Goal: Entertainment & Leisure: Consume media (video, audio)

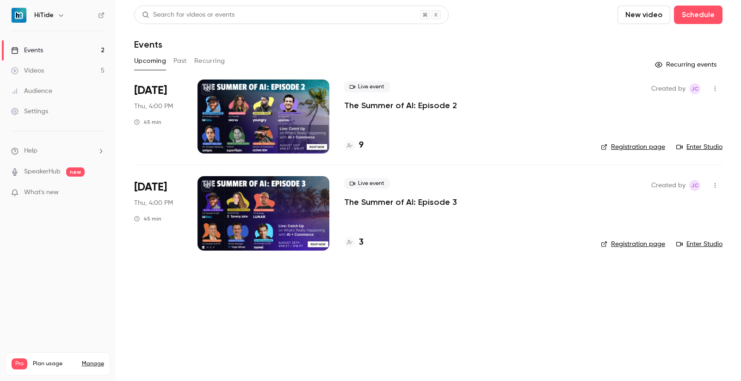
click at [47, 73] on link "Videos 5" at bounding box center [58, 71] width 116 height 20
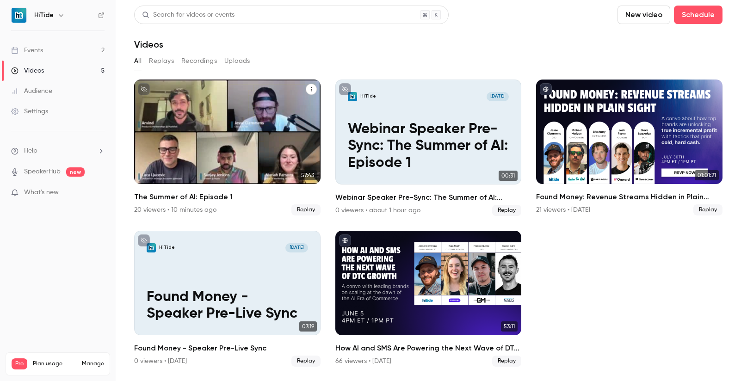
click at [228, 138] on div "The Summer of AI: Episode 1" at bounding box center [227, 132] width 186 height 105
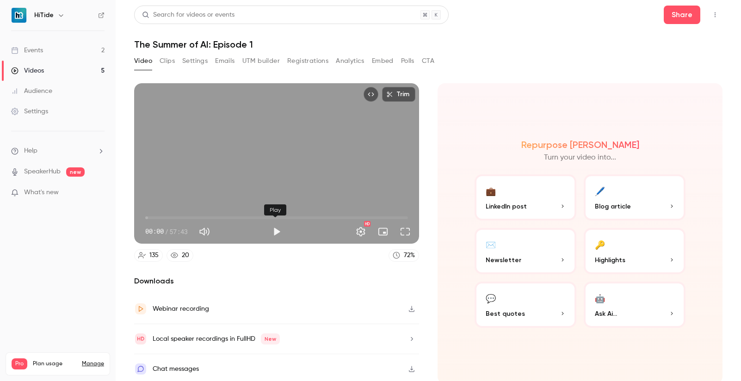
click at [277, 231] on button "Play" at bounding box center [276, 231] width 18 height 18
click at [169, 213] on span "00:15" at bounding box center [276, 217] width 263 height 15
click at [191, 215] on span "05:16" at bounding box center [276, 217] width 263 height 15
click at [171, 214] on span "10:12" at bounding box center [276, 217] width 263 height 15
click at [234, 214] on span "19:46" at bounding box center [276, 217] width 263 height 15
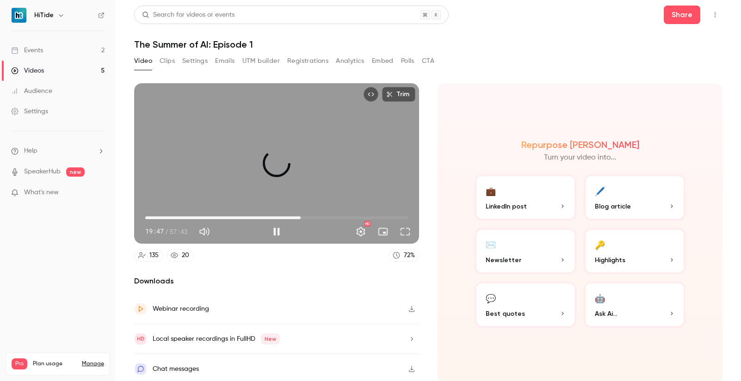
click at [299, 215] on span "34:11" at bounding box center [276, 217] width 263 height 15
click at [315, 212] on span "34:20" at bounding box center [276, 217] width 263 height 15
click at [248, 213] on span "37:58" at bounding box center [276, 217] width 263 height 15
click at [273, 212] on span "22:59" at bounding box center [276, 217] width 263 height 15
click at [391, 215] on span "54:47" at bounding box center [276, 217] width 263 height 15
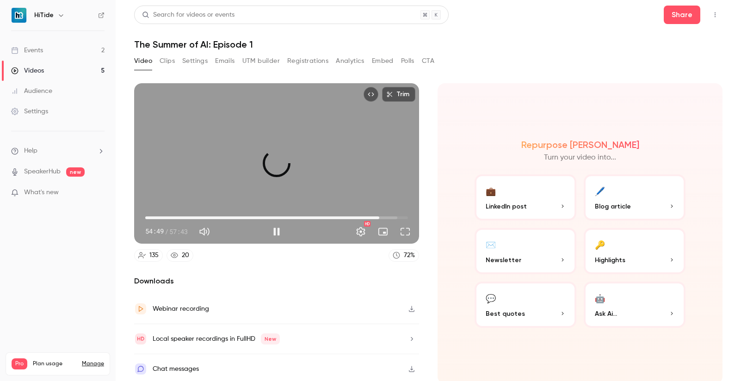
click at [376, 215] on span "51:23" at bounding box center [276, 217] width 263 height 15
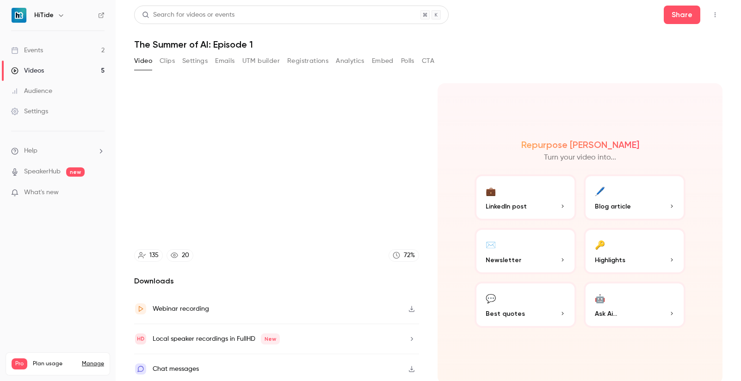
scroll to position [0, 0]
click at [404, 305] on button "button" at bounding box center [411, 308] width 15 height 15
click at [280, 366] on div "Chat messages" at bounding box center [276, 369] width 285 height 30
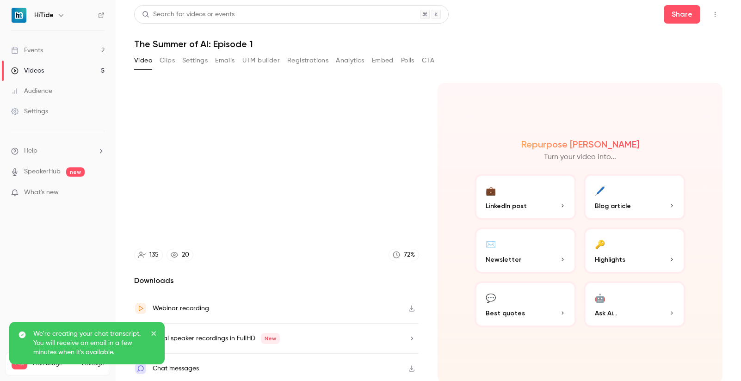
click at [151, 331] on icon "close" at bounding box center [154, 333] width 6 height 7
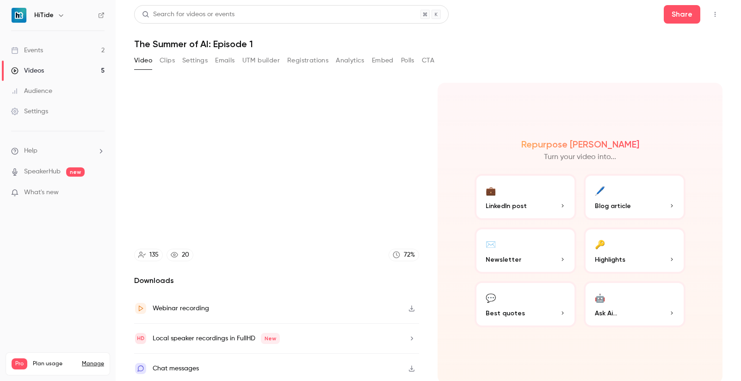
type input "******"
click at [228, 62] on button "Emails" at bounding box center [224, 60] width 19 height 15
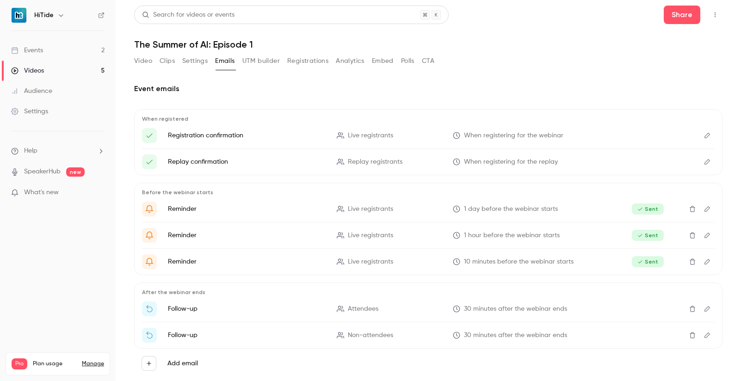
click at [300, 60] on button "Registrations" at bounding box center [307, 61] width 41 height 15
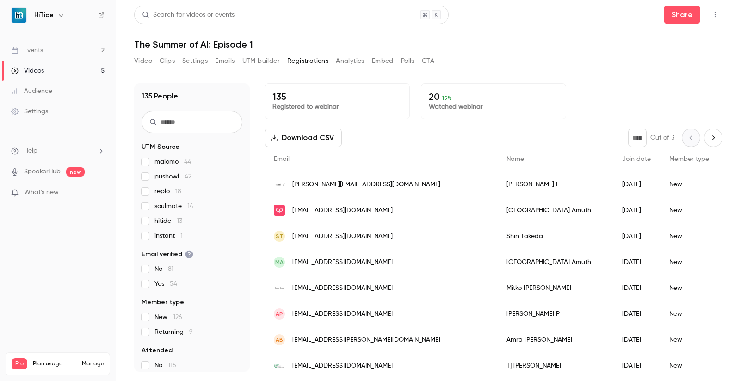
click at [315, 138] on button "Download CSV" at bounding box center [303, 138] width 77 height 18
